Goal: Use online tool/utility: Utilize a website feature to perform a specific function

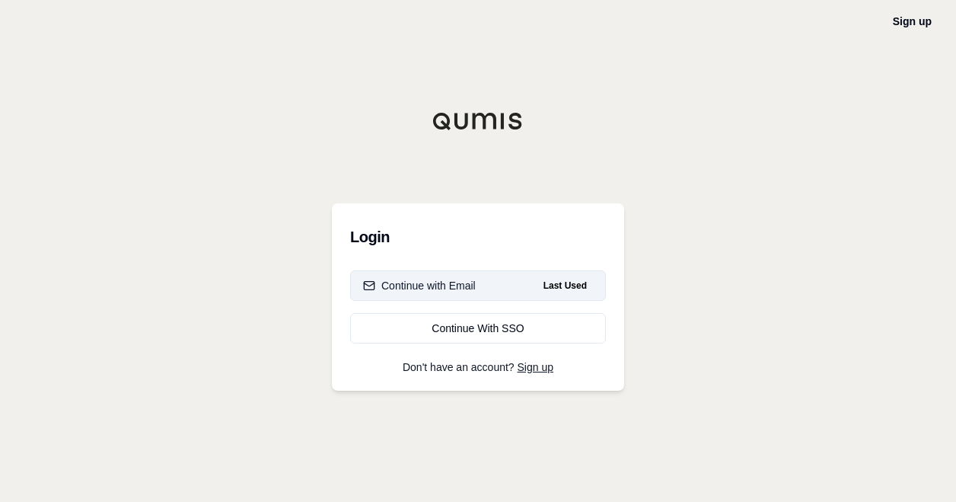
click at [452, 279] on div "Continue with Email" at bounding box center [419, 285] width 113 height 15
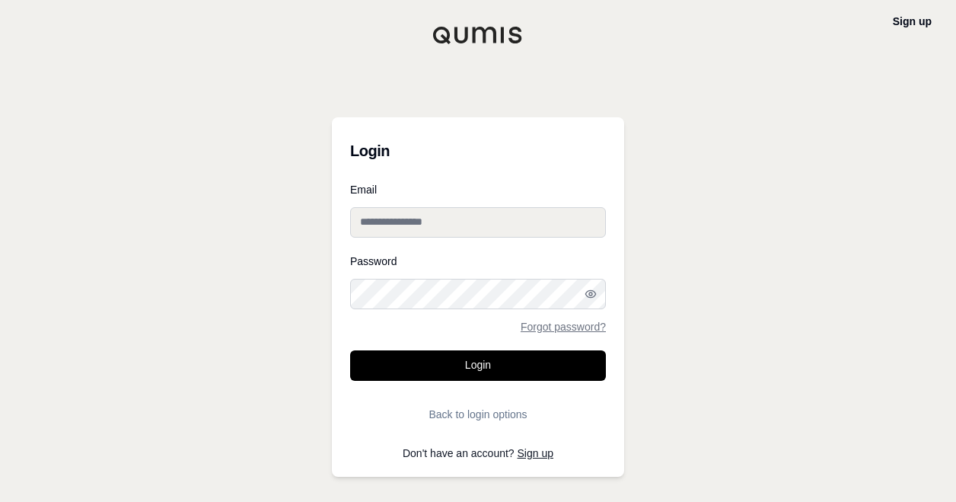
type input "**********"
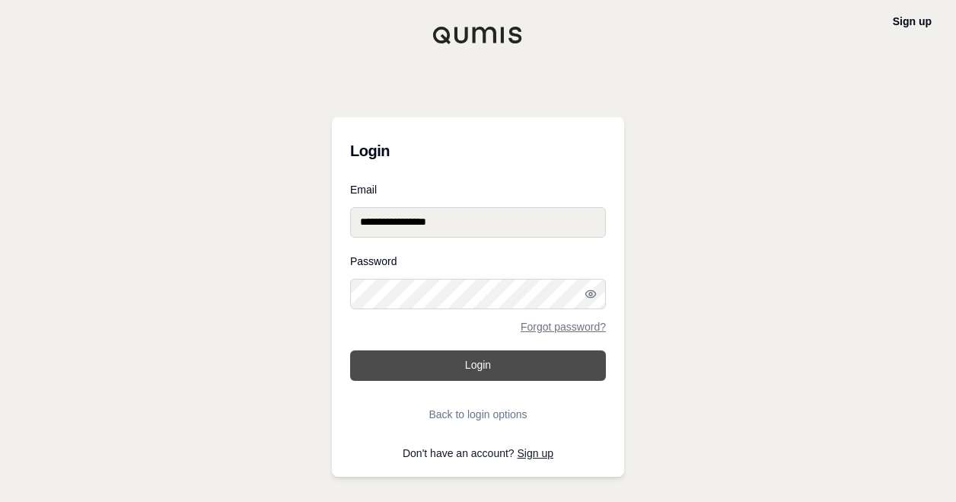
click at [447, 365] on button "Login" at bounding box center [478, 365] width 256 height 30
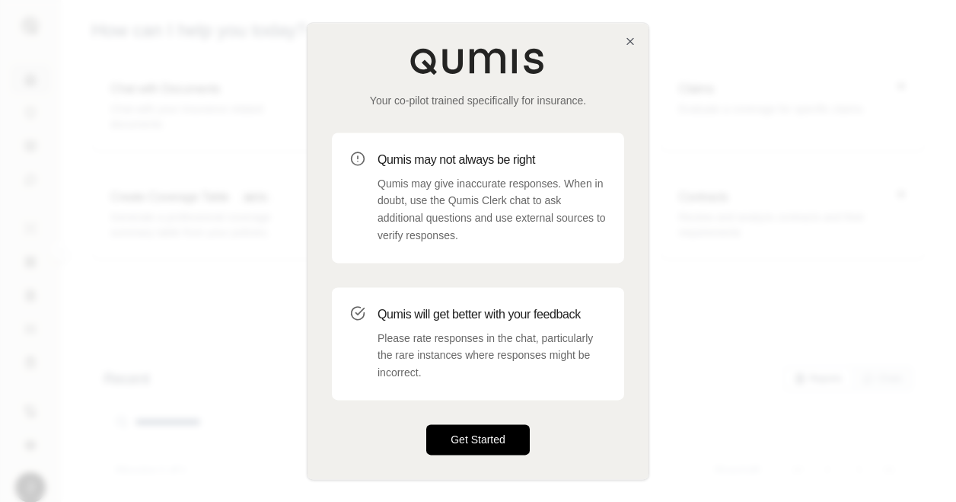
click at [452, 432] on button "Get Started" at bounding box center [478, 439] width 104 height 30
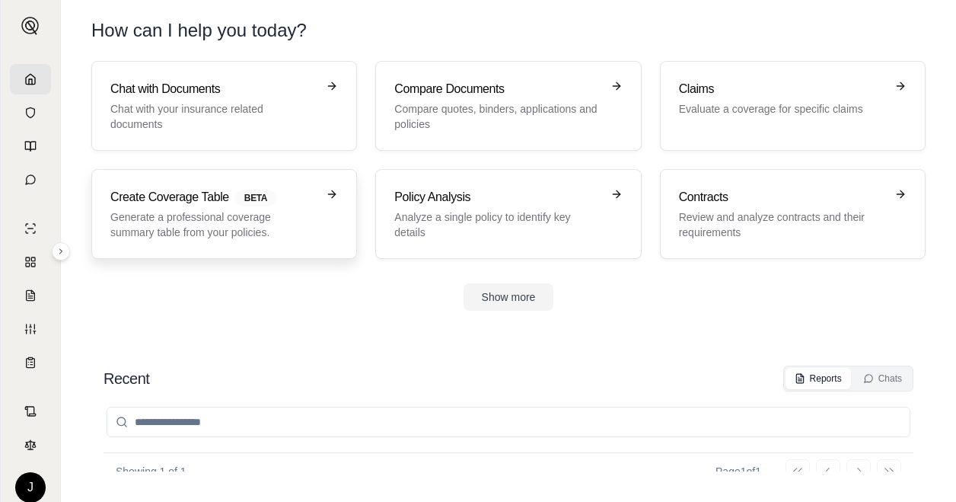
click at [314, 193] on h3 "Create Coverage Table BETA" at bounding box center [213, 197] width 206 height 18
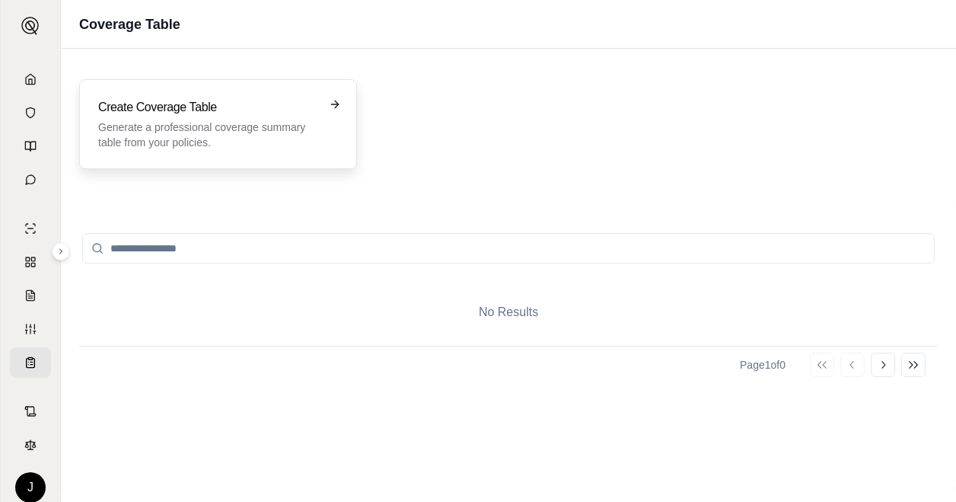
click at [334, 102] on icon at bounding box center [335, 104] width 12 height 12
